Goal: Task Accomplishment & Management: Use online tool/utility

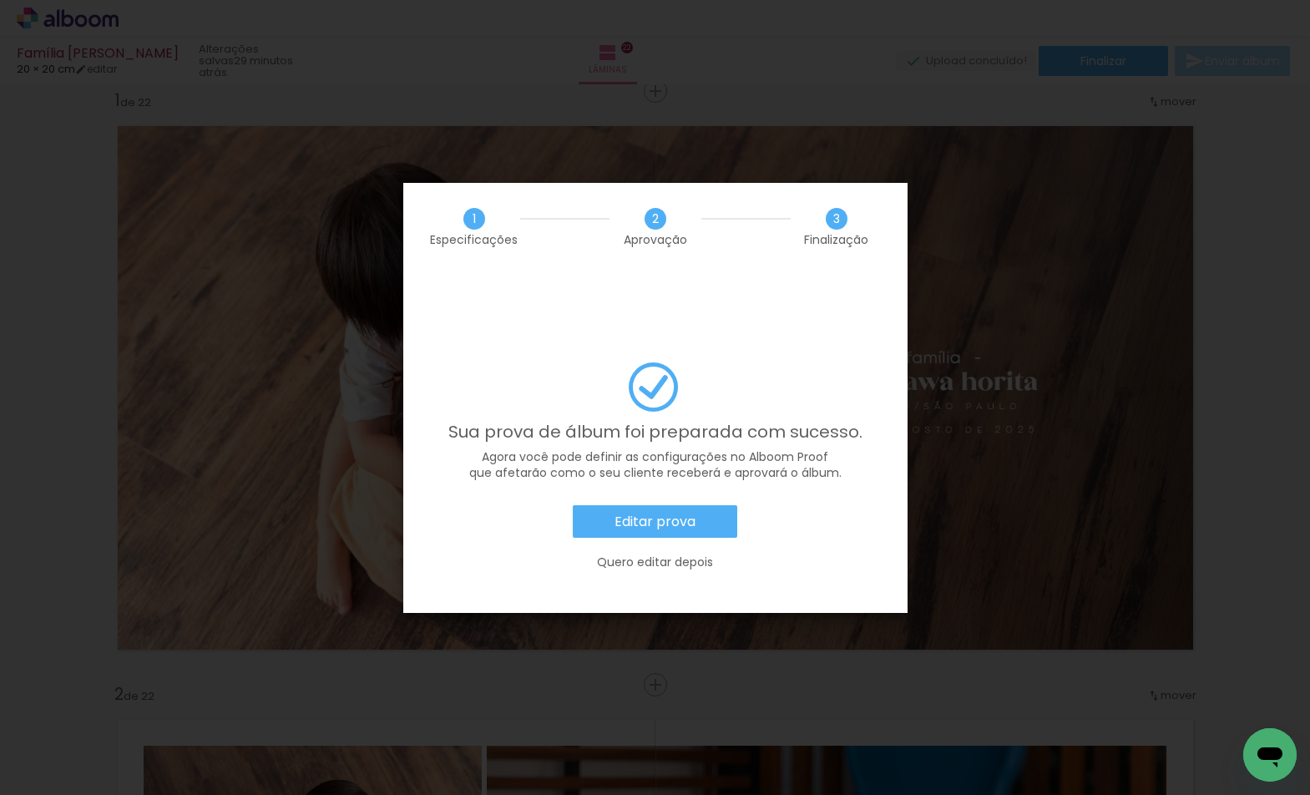
scroll to position [0, 13120]
click at [0, 0] on slot "Editar prova" at bounding box center [0, 0] width 0 height 0
